Goal: Task Accomplishment & Management: Use online tool/utility

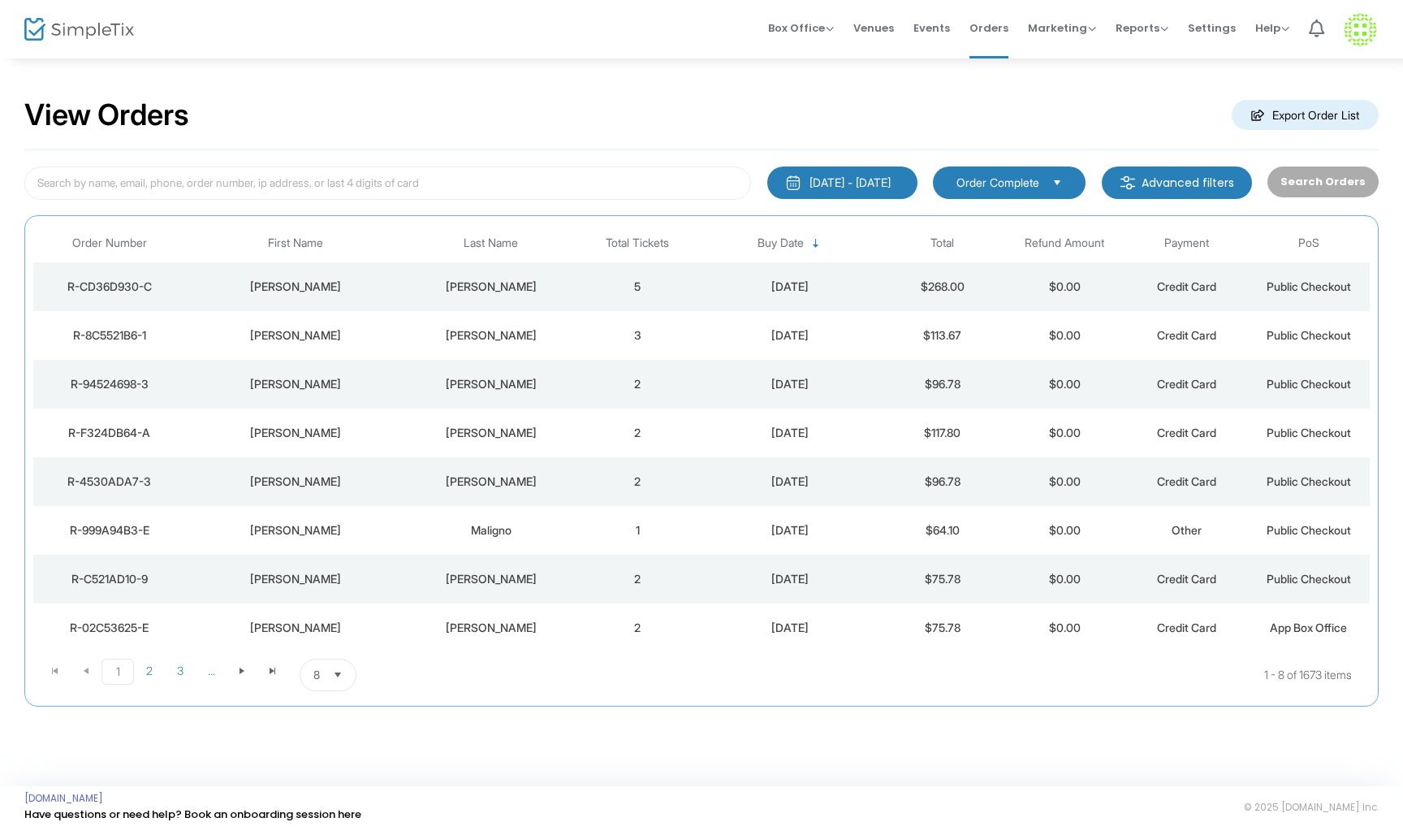
click at [560, 284] on div "Walker" at bounding box center [490, 287] width 162 height 16
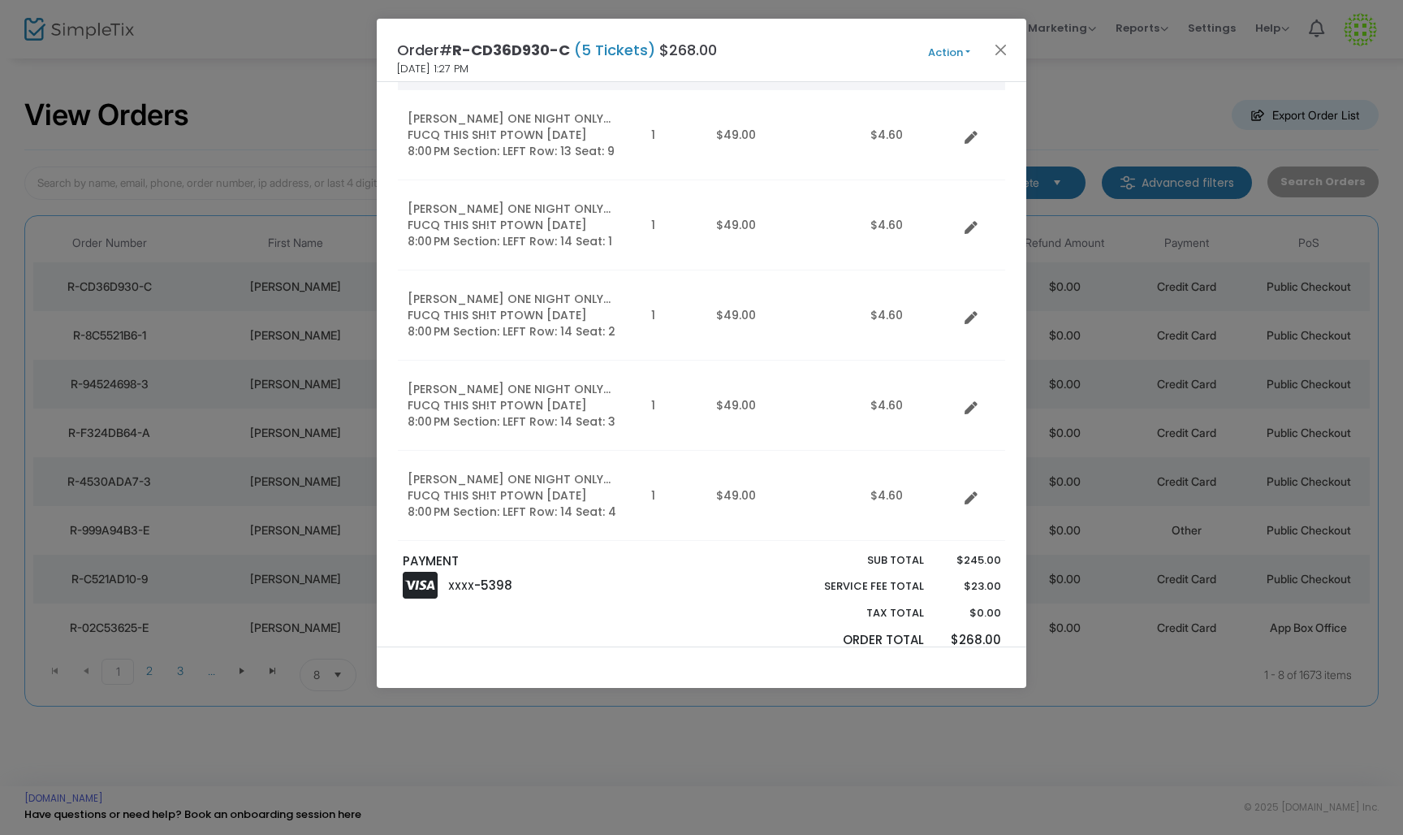
scroll to position [165, 0]
click at [999, 56] on button "Close" at bounding box center [1001, 49] width 21 height 21
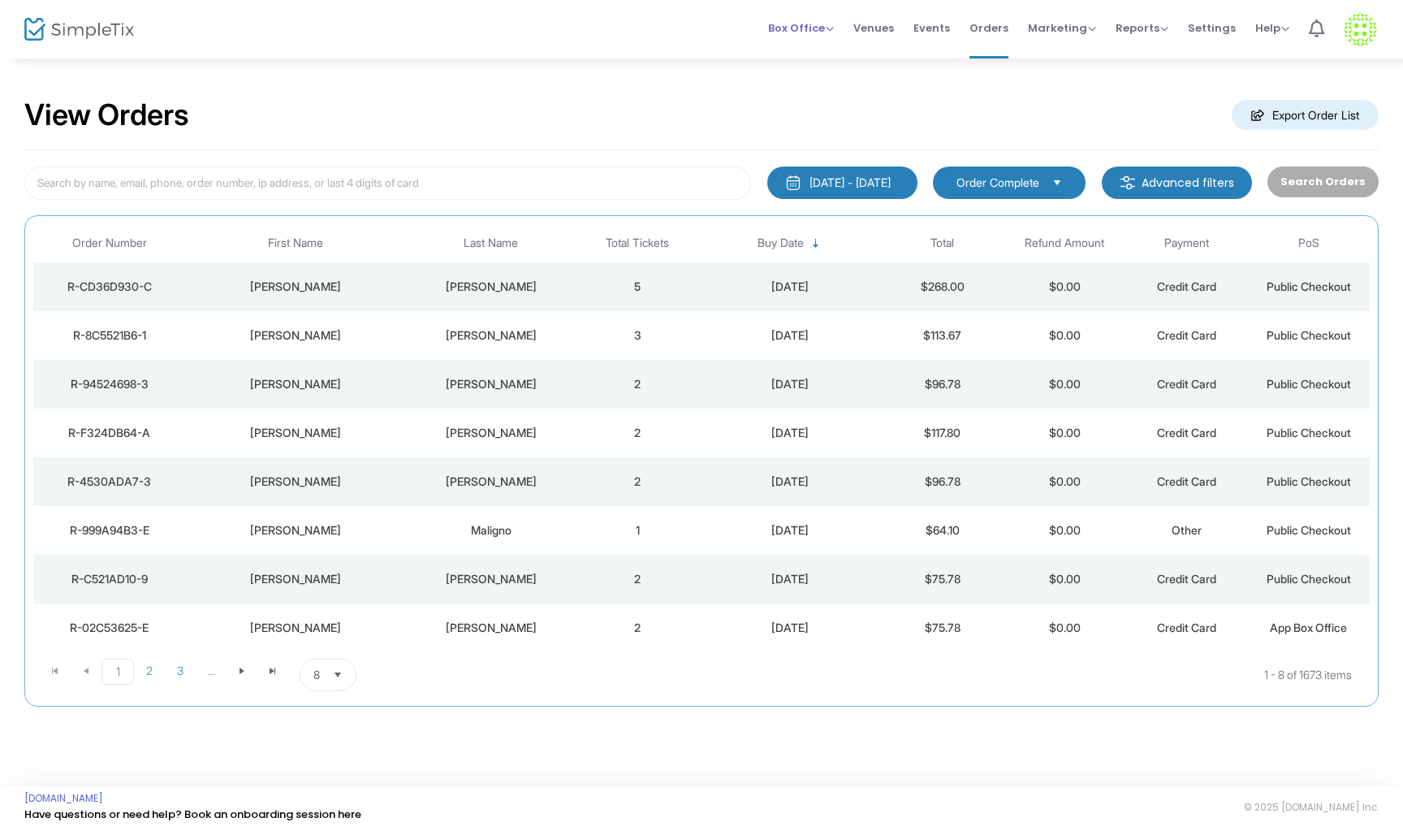
click at [834, 27] on span "Box Office" at bounding box center [801, 27] width 66 height 15
click at [817, 63] on li "Sell Tickets" at bounding box center [826, 55] width 116 height 32
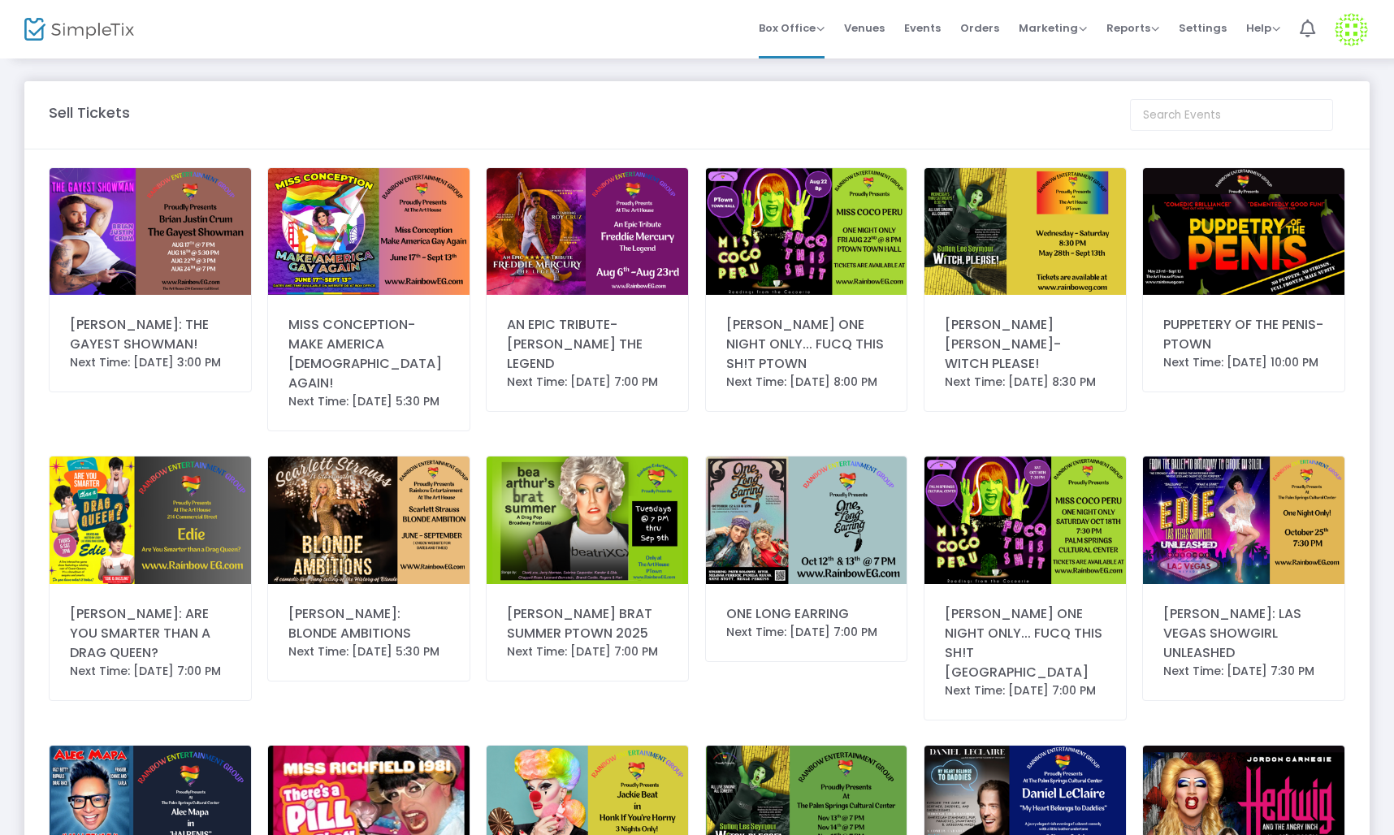
click at [805, 230] on img at bounding box center [806, 231] width 201 height 127
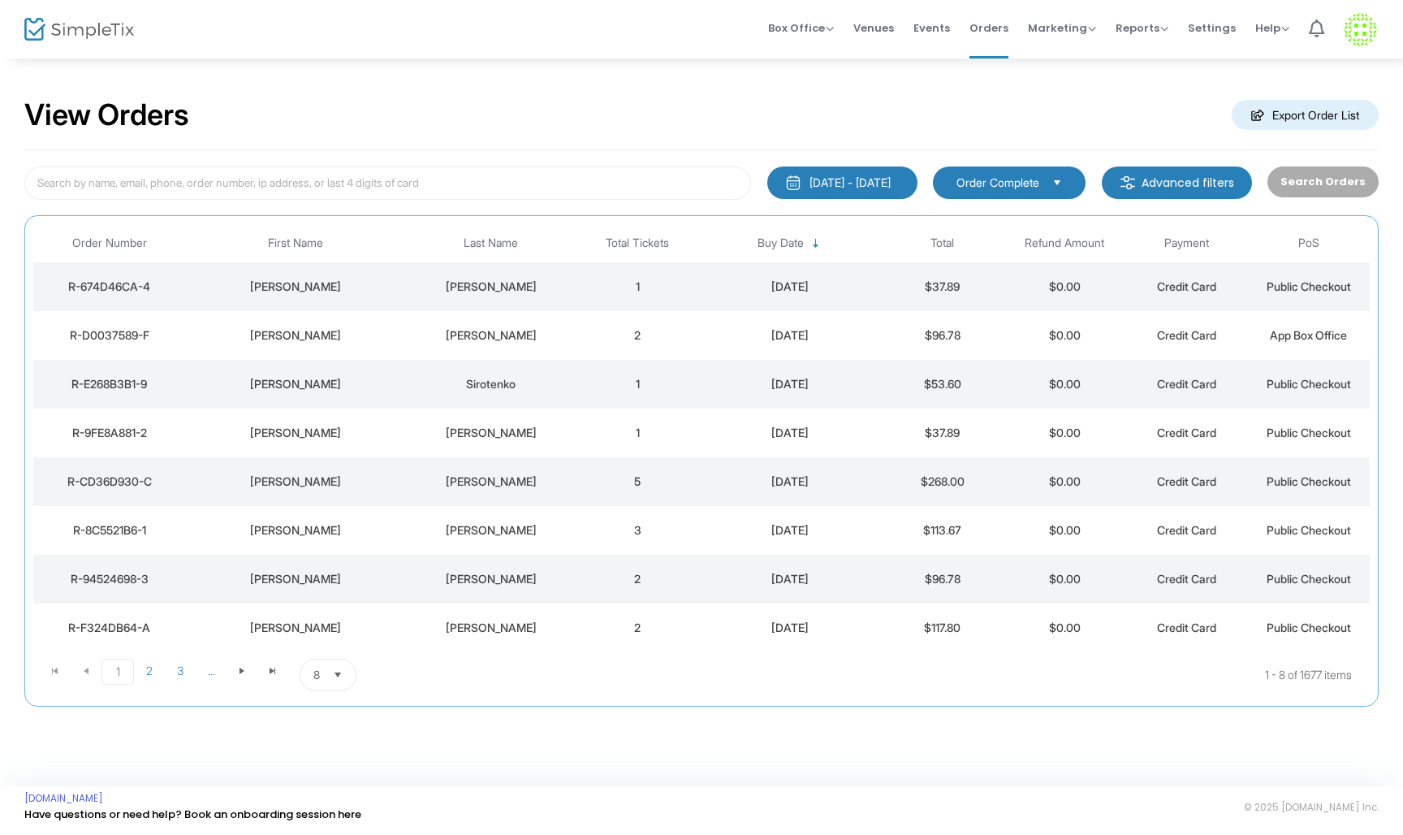
click at [587, 280] on td "1" at bounding box center [638, 286] width 122 height 49
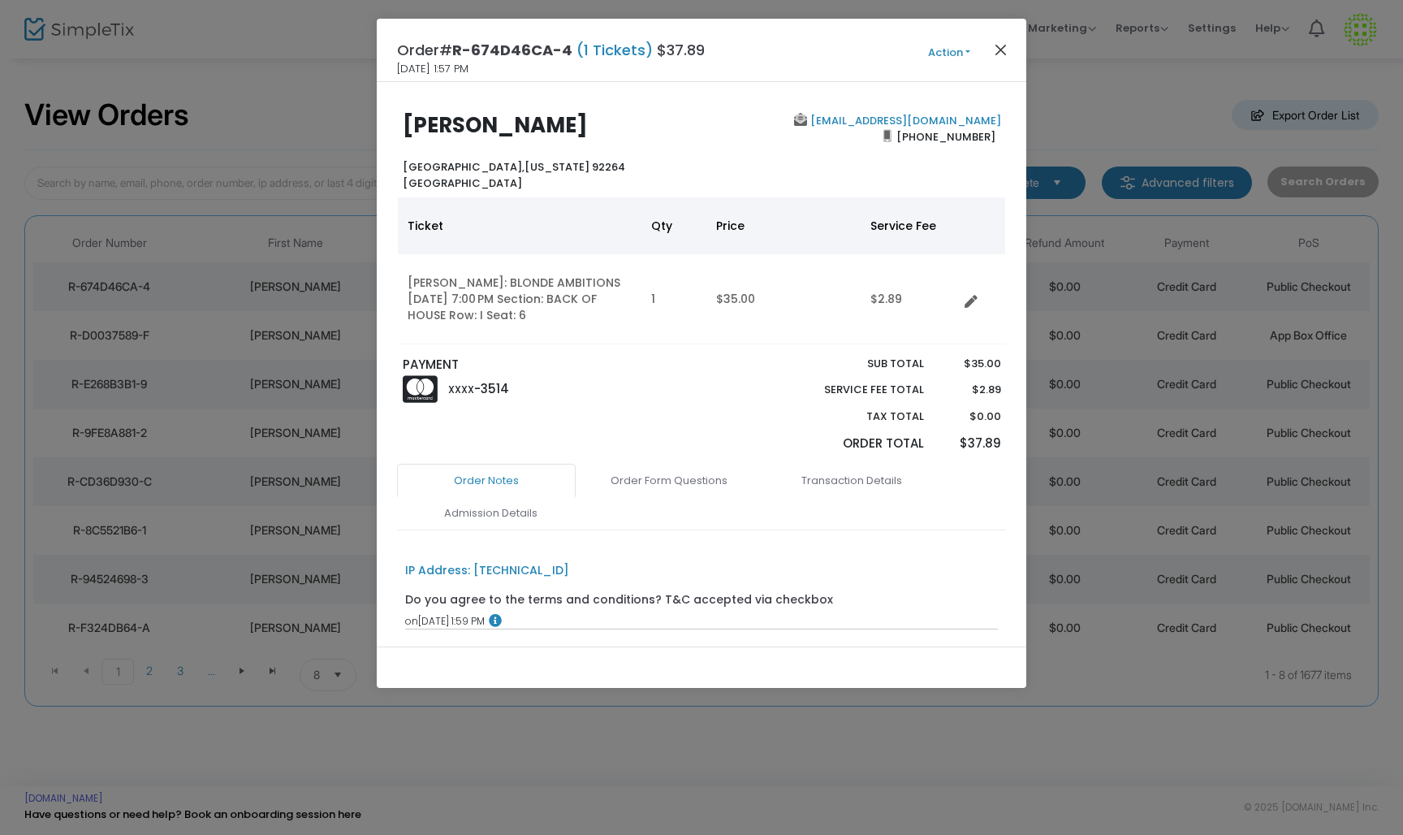
click at [1006, 45] on button "Close" at bounding box center [1001, 49] width 21 height 21
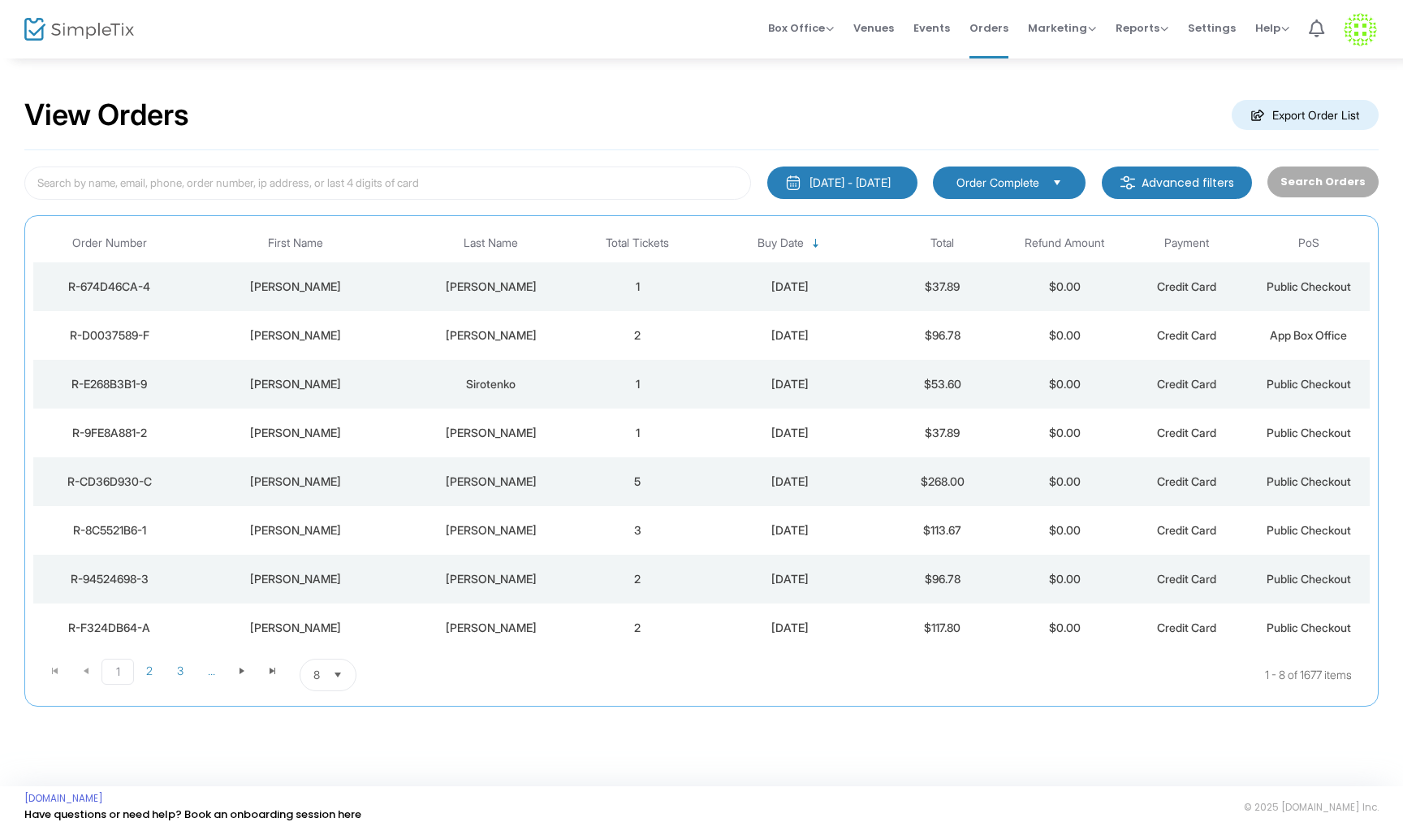
click at [589, 339] on td "2" at bounding box center [638, 335] width 122 height 49
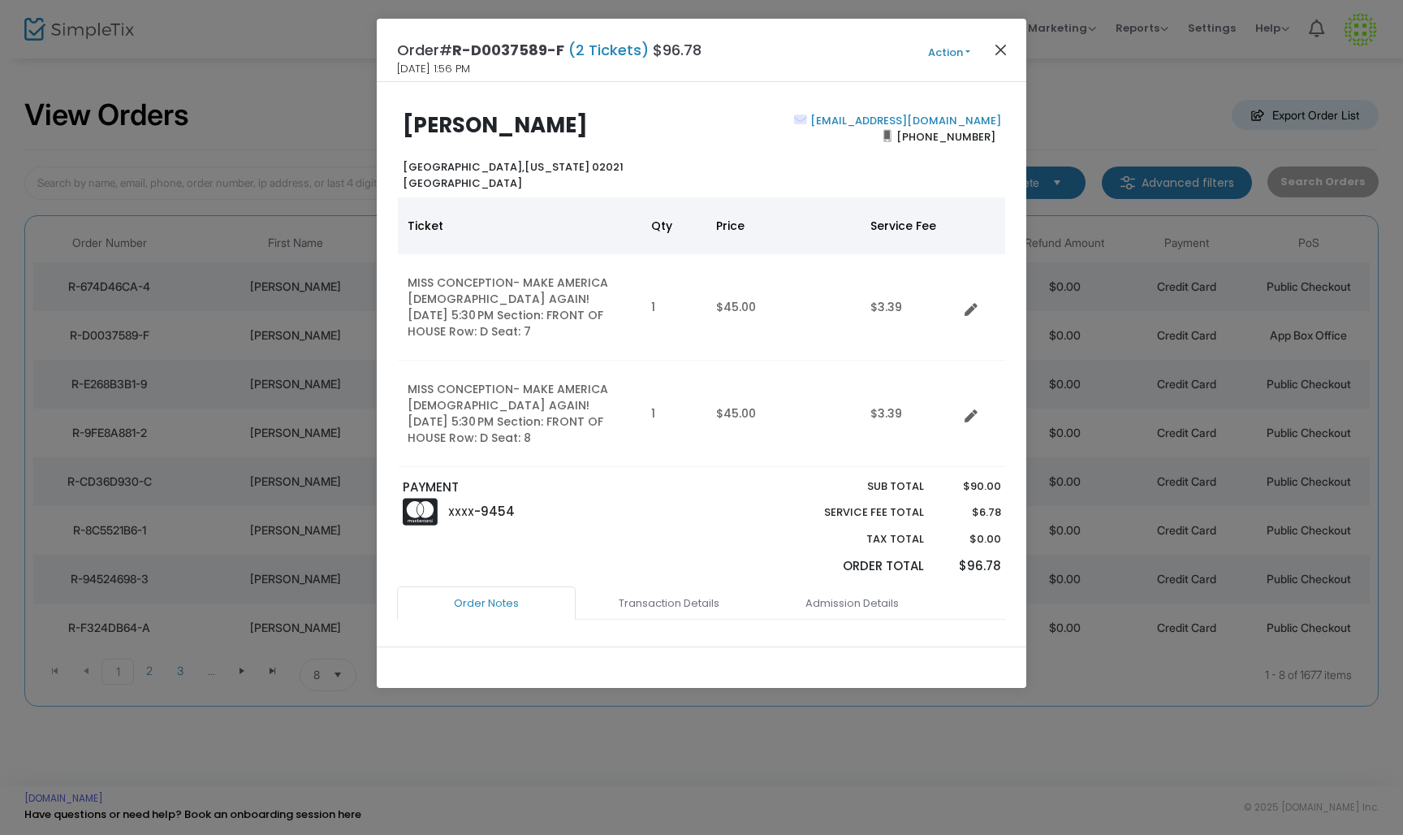
click at [1004, 48] on button "Close" at bounding box center [1001, 49] width 21 height 21
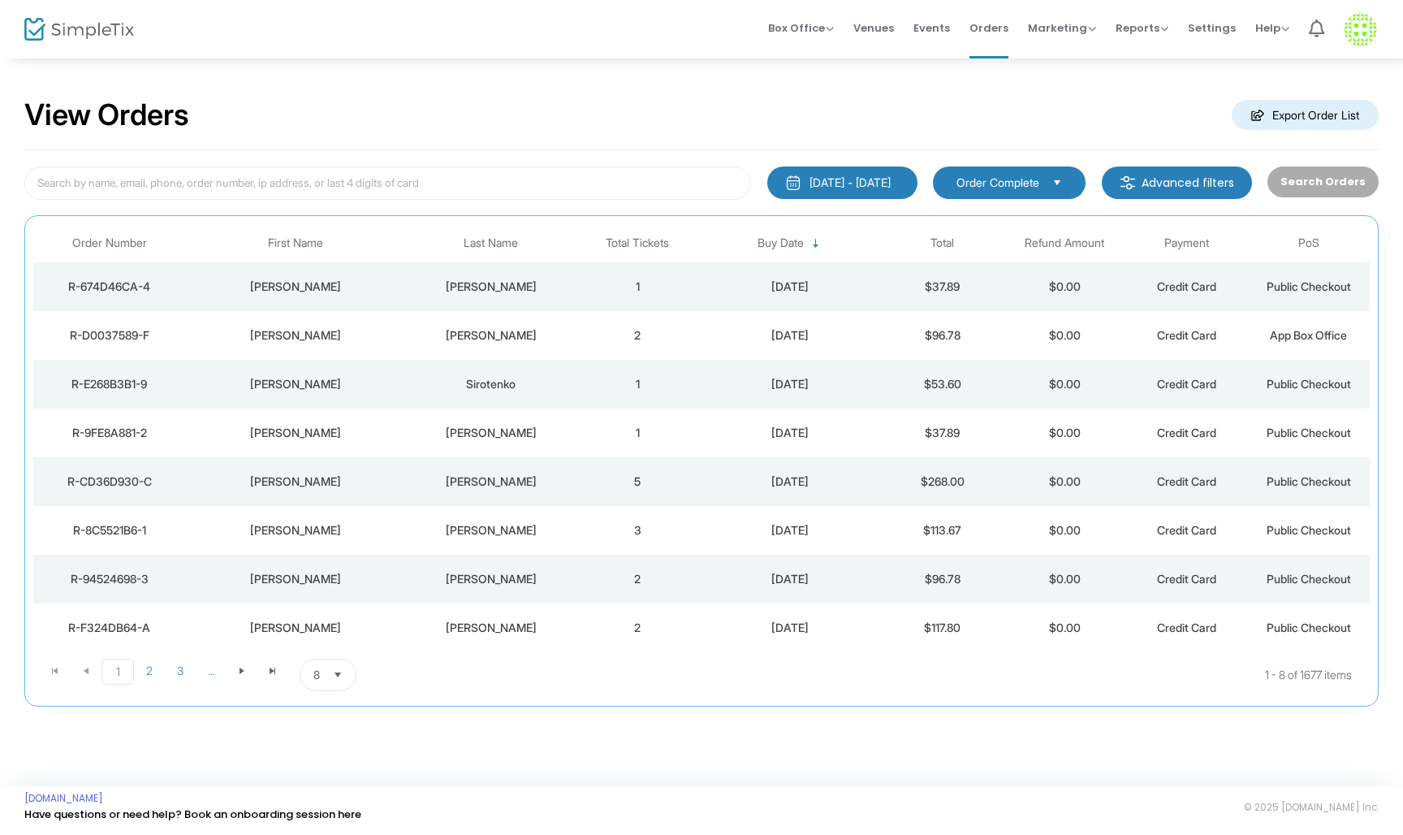
click at [582, 379] on td "1" at bounding box center [638, 384] width 122 height 49
